Goal: Task Accomplishment & Management: Manage account settings

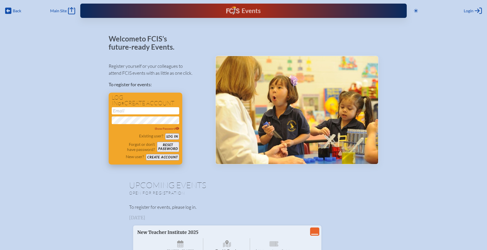
type input "[EMAIL_ADDRESS][DOMAIN_NAME]"
click at [175, 135] on button "Log in" at bounding box center [172, 136] width 14 height 6
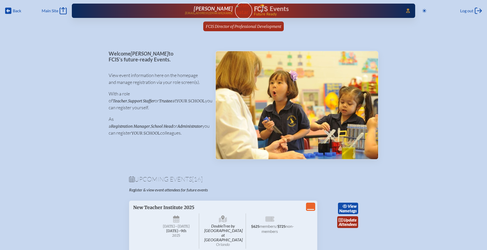
click at [218, 29] on link "FCIS Director of Professional Development since [DATE]" at bounding box center [243, 26] width 79 height 10
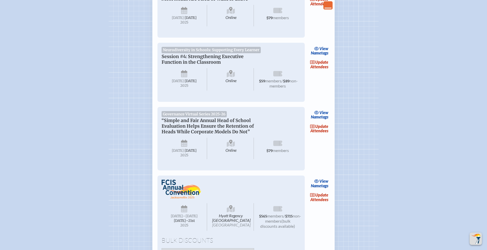
scroll to position [880, 0]
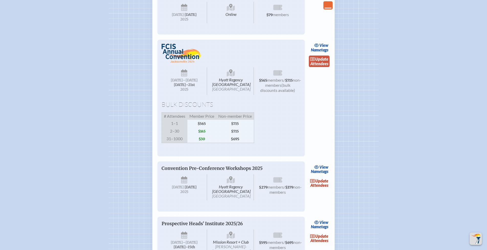
click at [320, 67] on link "update Attendees" at bounding box center [319, 61] width 21 height 12
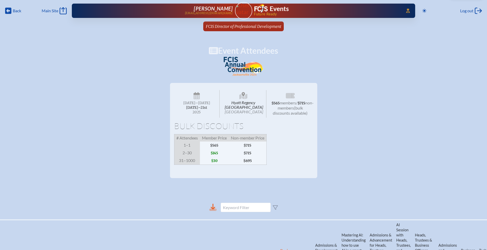
click at [215, 209] on icon at bounding box center [212, 206] width 5 height 6
